Goal: Task Accomplishment & Management: Use online tool/utility

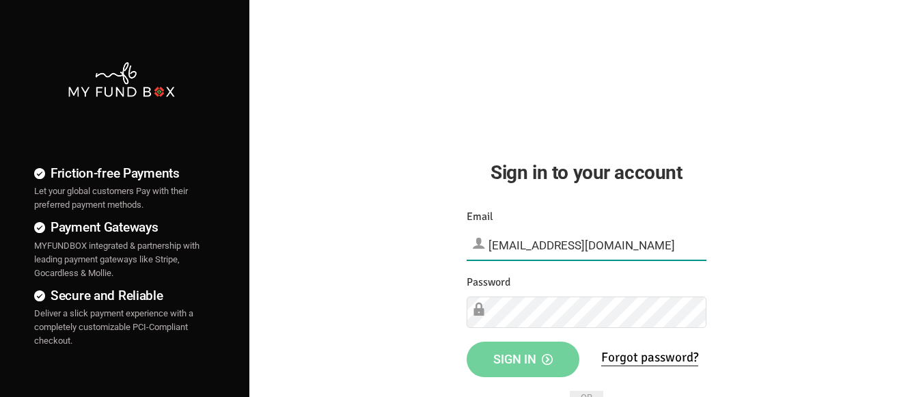
type input "[EMAIL_ADDRESS][DOMAIN_NAME]"
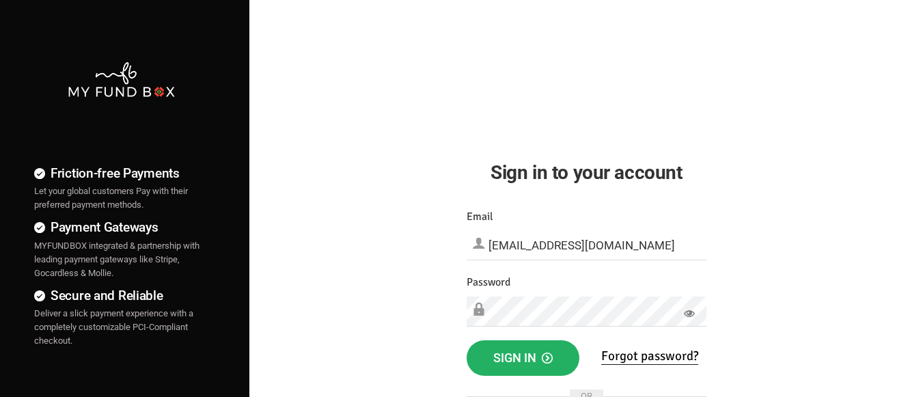
click at [523, 358] on span "Sign in" at bounding box center [522, 357] width 59 height 14
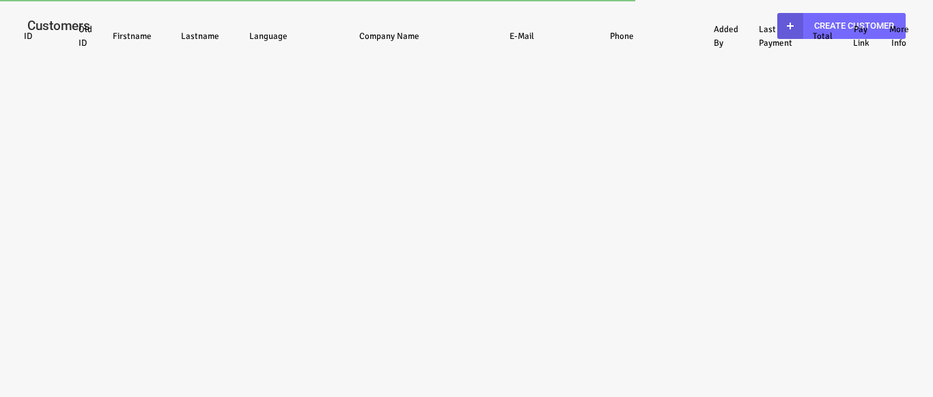
select select "100"
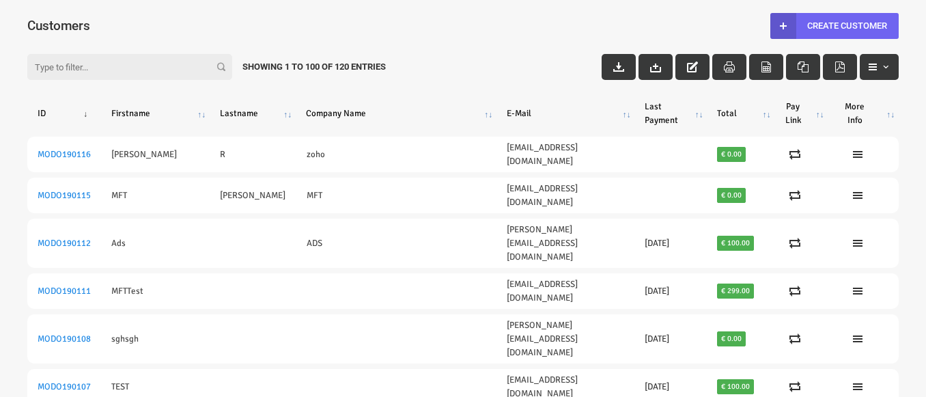
click at [834, 25] on link "Create Customer" at bounding box center [835, 26] width 128 height 26
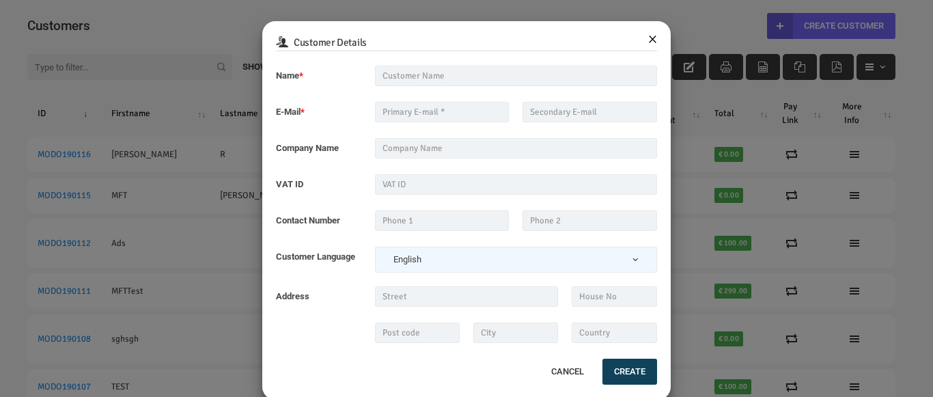
click at [648, 38] on button "×" at bounding box center [652, 37] width 9 height 17
